Goal: Task Accomplishment & Management: Manage account settings

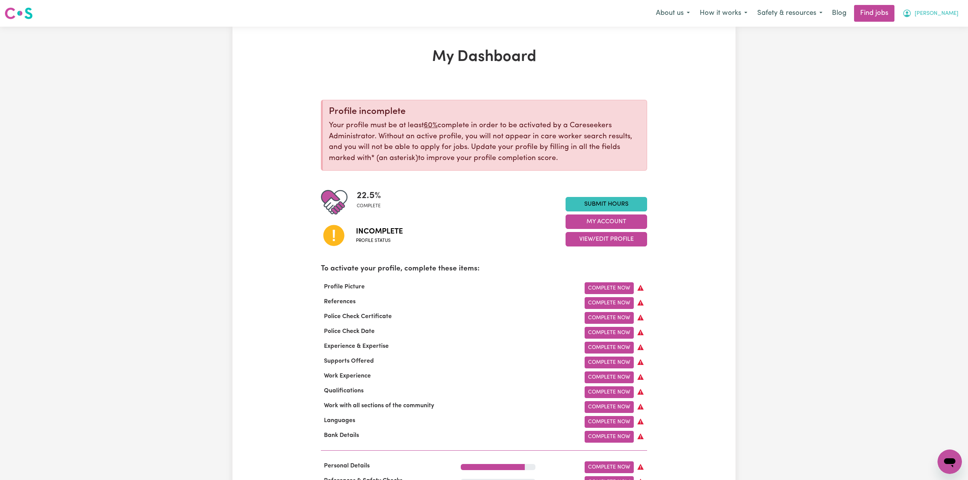
click at [942, 12] on button "[PERSON_NAME]" at bounding box center [930, 13] width 66 height 16
click at [929, 53] on link "Logout" at bounding box center [932, 58] width 60 height 14
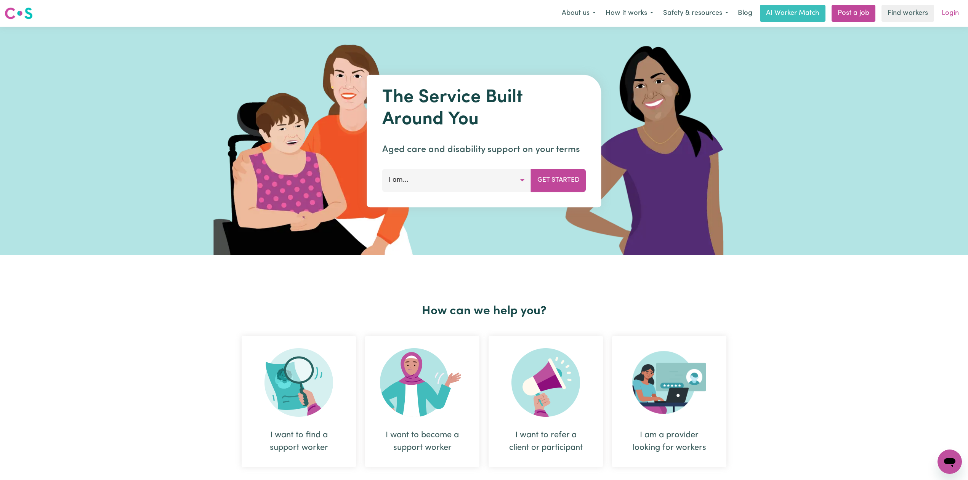
click at [959, 9] on link "Login" at bounding box center [950, 13] width 26 height 17
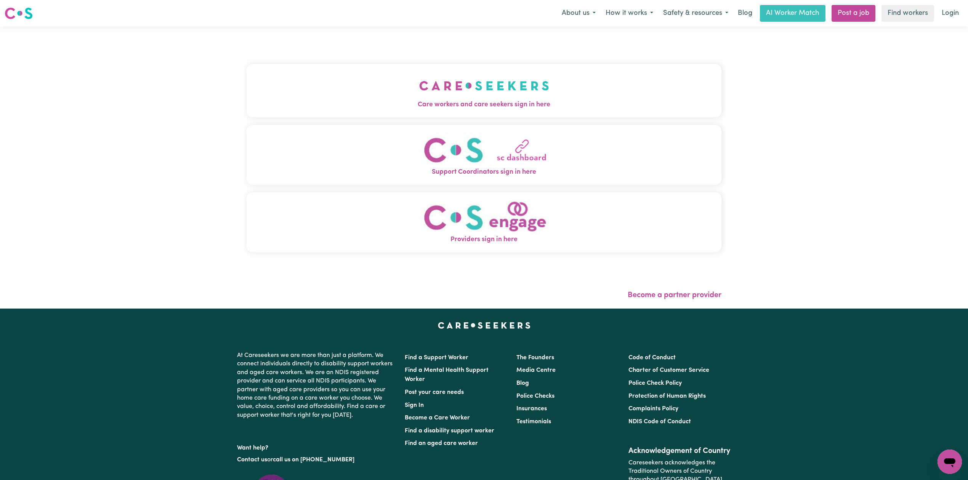
click at [475, 78] on img "Care workers and care seekers sign in here" at bounding box center [484, 86] width 130 height 28
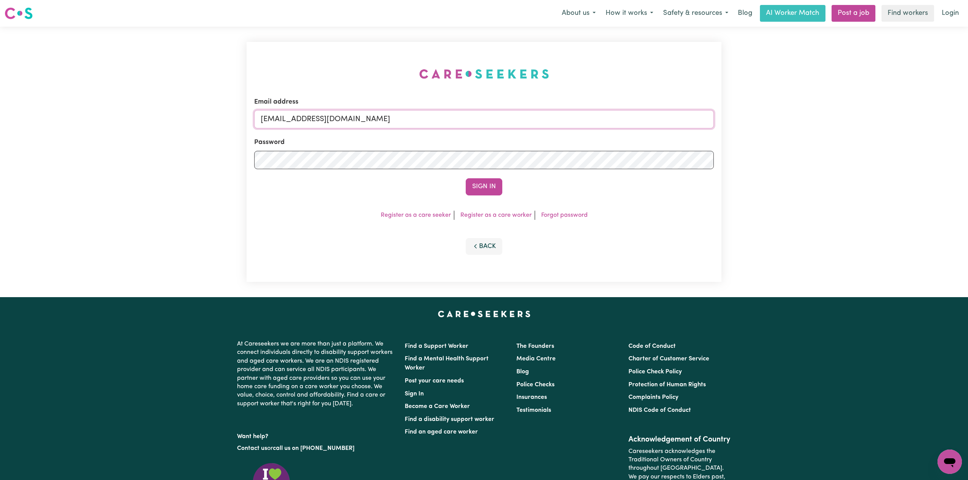
click at [344, 117] on input "[EMAIL_ADDRESS][DOMAIN_NAME]" at bounding box center [483, 119] width 459 height 18
drag, startPoint x: 299, startPoint y: 115, endPoint x: 520, endPoint y: 131, distance: 220.8
click at [520, 130] on form "Email address Superuser~[EMAIL_ADDRESS][DOMAIN_NAME] Password Sign In" at bounding box center [483, 146] width 459 height 98
type input "Superuser~[EMAIL_ADDRESS][DOMAIN_NAME]"
click at [476, 190] on button "Sign In" at bounding box center [483, 186] width 37 height 17
